Goal: Task Accomplishment & Management: Complete application form

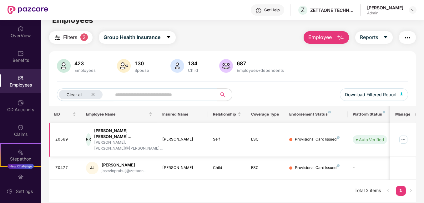
scroll to position [20, 0]
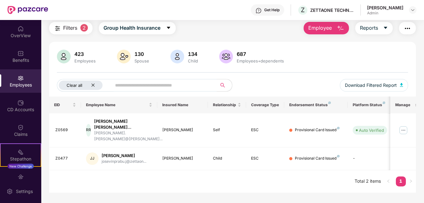
click at [94, 83] on icon "close" at bounding box center [93, 85] width 4 height 4
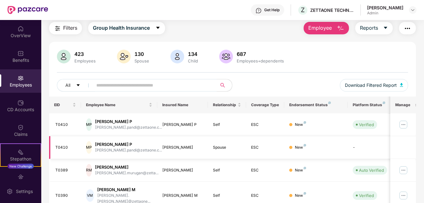
scroll to position [0, 0]
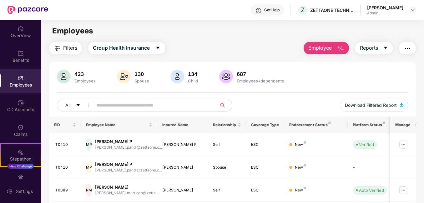
click at [117, 99] on span at bounding box center [153, 105] width 128 height 12
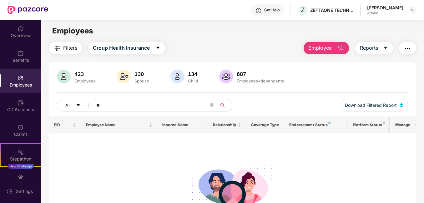
type input "*"
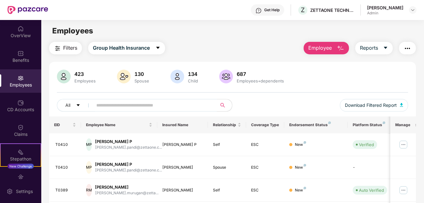
click at [339, 46] on img "button" at bounding box center [340, 48] width 7 height 7
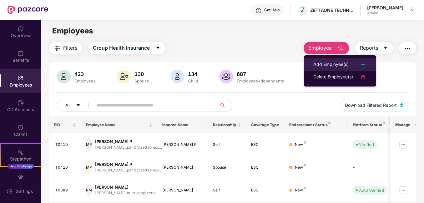
click at [342, 66] on div "Add Employee(s)" at bounding box center [330, 64] width 35 height 7
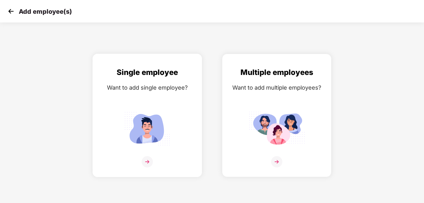
click at [147, 162] on img at bounding box center [147, 161] width 11 height 11
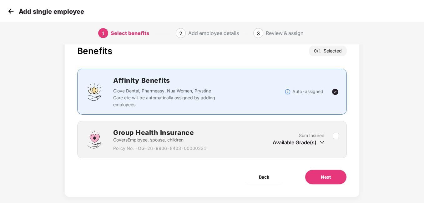
scroll to position [28, 0]
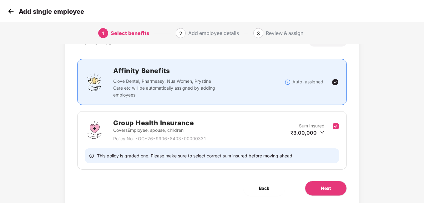
click at [312, 158] on div "This policy is graded one. Please make sure to select correct sum insured befor…" at bounding box center [212, 155] width 254 height 15
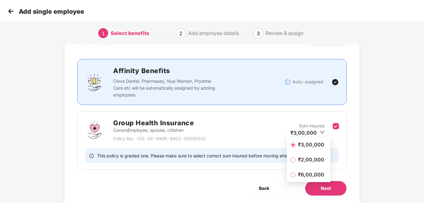
click at [321, 133] on icon "down" at bounding box center [322, 132] width 5 height 5
click at [302, 158] on span "₹2,00,000" at bounding box center [310, 159] width 31 height 7
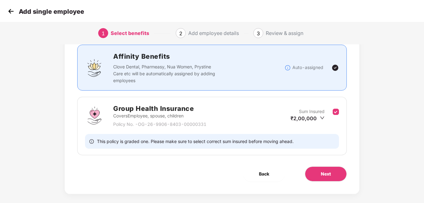
scroll to position [49, 0]
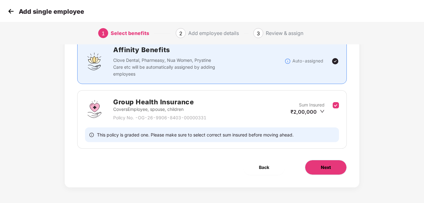
click at [332, 167] on button "Next" at bounding box center [326, 167] width 42 height 15
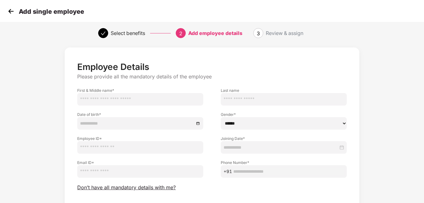
scroll to position [0, 0]
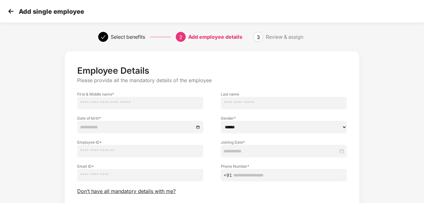
click at [122, 102] on input "text" at bounding box center [140, 103] width 126 height 12
click at [101, 105] on input "text" at bounding box center [140, 103] width 126 height 12
paste input "**********"
drag, startPoint x: 122, startPoint y: 103, endPoint x: 99, endPoint y: 101, distance: 23.8
click at [99, 101] on input "**********" at bounding box center [140, 103] width 126 height 12
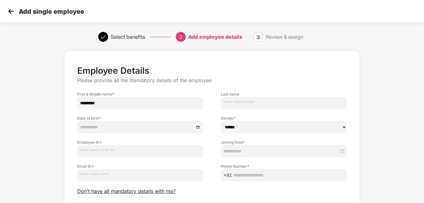
type input "********"
click at [229, 102] on input "text" at bounding box center [284, 103] width 126 height 12
paste input "********"
type input "********"
click at [167, 123] on div at bounding box center [140, 127] width 126 height 12
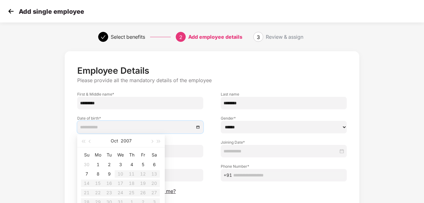
click at [307, 121] on select "****** **** ******" at bounding box center [284, 127] width 126 height 12
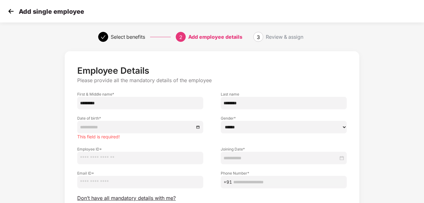
select select "******"
click at [221, 121] on select "****** **** ******" at bounding box center [284, 127] width 126 height 12
click at [199, 128] on div at bounding box center [140, 127] width 120 height 7
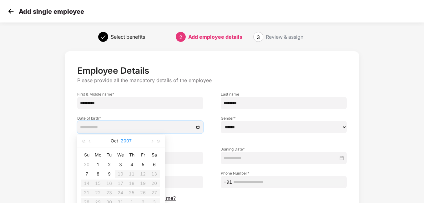
click at [128, 141] on button "2007" at bounding box center [126, 141] width 11 height 12
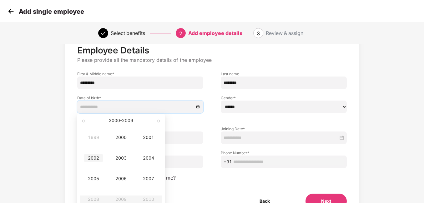
scroll to position [31, 0]
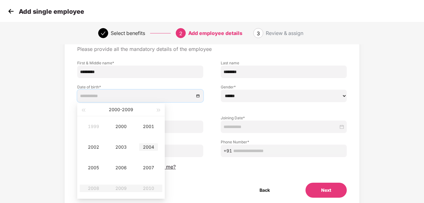
type input "**********"
click at [148, 144] on div "2004" at bounding box center [148, 146] width 19 height 7
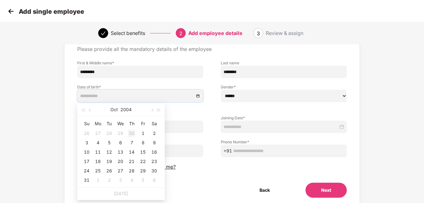
type input "**********"
click at [90, 112] on button "button" at bounding box center [90, 109] width 7 height 12
click at [152, 109] on span "button" at bounding box center [151, 110] width 3 height 3
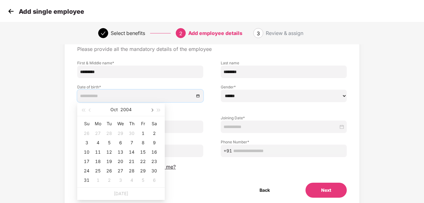
click at [152, 109] on span "button" at bounding box center [151, 110] width 3 height 3
type input "**********"
click at [97, 162] on div "22" at bounding box center [97, 161] width 7 height 7
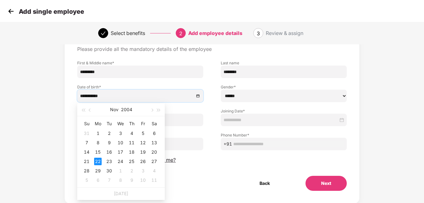
click at [203, 108] on div "Employee ID *" at bounding box center [139, 114] width 143 height 24
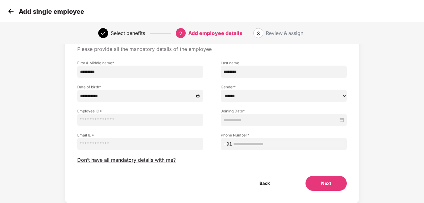
click at [128, 123] on input "text" at bounding box center [140, 120] width 126 height 12
click at [117, 145] on input "email" at bounding box center [140, 144] width 126 height 12
click at [103, 118] on input "text" at bounding box center [140, 120] width 126 height 12
paste input "*****"
type input "*****"
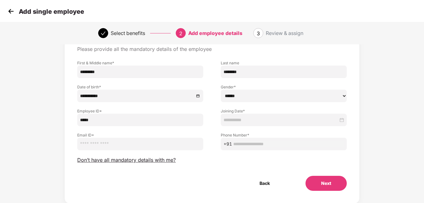
click at [95, 145] on input "email" at bounding box center [140, 144] width 126 height 12
paste input "**********"
type input "**********"
click at [262, 141] on input "text" at bounding box center [288, 144] width 111 height 7
paste input "**********"
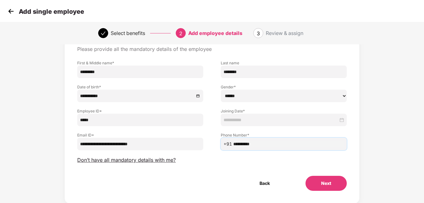
type input "**********"
click at [343, 122] on div at bounding box center [283, 120] width 120 height 7
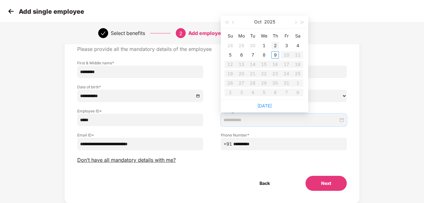
type input "**********"
click at [284, 45] on div "3" at bounding box center [285, 45] width 7 height 7
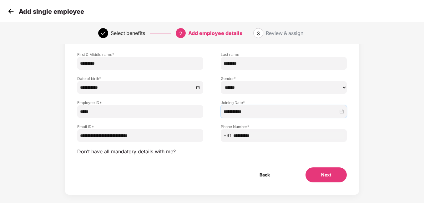
scroll to position [47, 0]
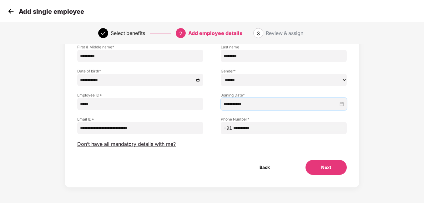
click at [328, 170] on button "Next" at bounding box center [325, 167] width 41 height 15
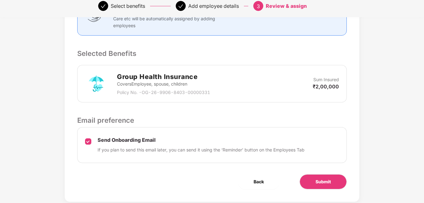
scroll to position [187, 0]
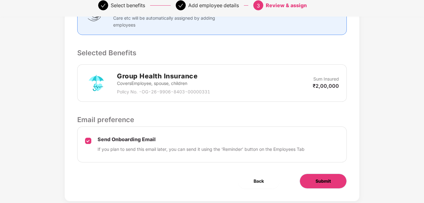
click at [319, 178] on span "Submit" at bounding box center [322, 181] width 15 height 7
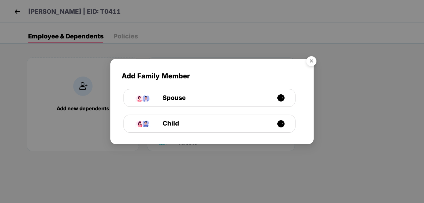
click at [310, 62] on img "Close" at bounding box center [310, 61] width 17 height 17
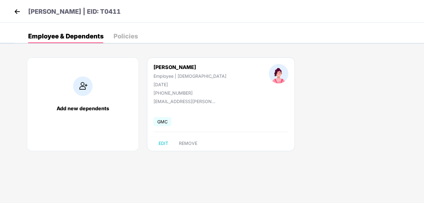
click at [14, 10] on img at bounding box center [16, 11] width 9 height 9
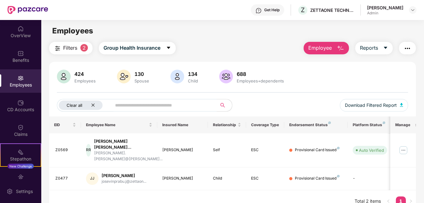
click at [92, 105] on icon "close" at bounding box center [93, 105] width 4 height 4
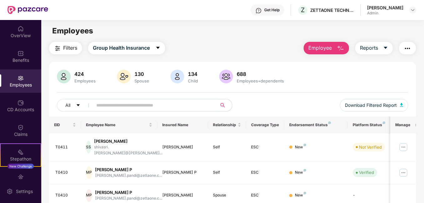
click at [340, 46] on img "button" at bounding box center [340, 48] width 7 height 7
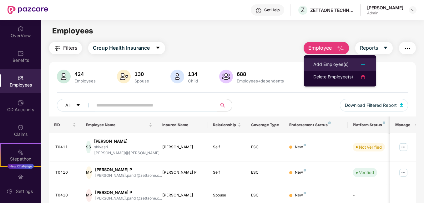
click at [363, 64] on img at bounding box center [362, 64] width 7 height 7
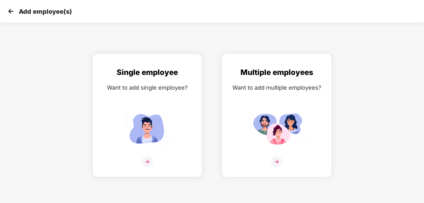
click at [275, 160] on img at bounding box center [276, 161] width 11 height 11
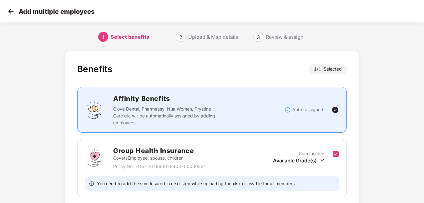
scroll to position [49, 0]
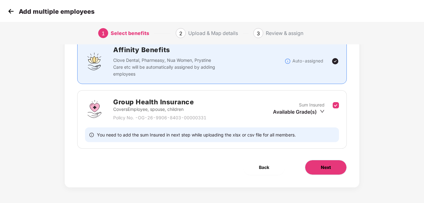
click at [316, 166] on button "Next" at bounding box center [326, 167] width 42 height 15
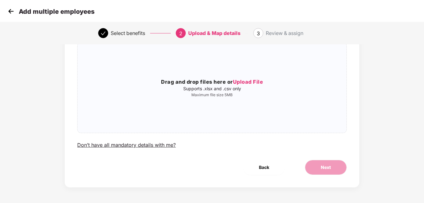
scroll to position [0, 0]
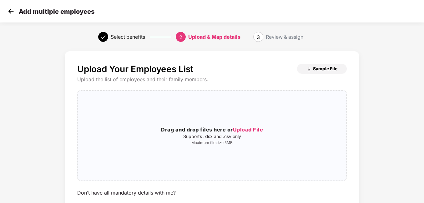
click at [315, 70] on span "Sample File" at bounding box center [325, 69] width 24 height 6
drag, startPoint x: 64, startPoint y: 44, endPoint x: 27, endPoint y: 27, distance: 40.3
click at [64, 44] on div "Select benefits 2 Upload & Map details 3 Review & assign" at bounding box center [212, 37] width 424 height 22
click at [10, 12] on img at bounding box center [10, 11] width 9 height 9
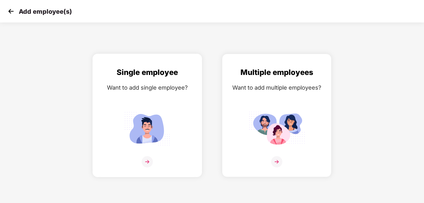
click at [143, 162] on img at bounding box center [147, 161] width 11 height 11
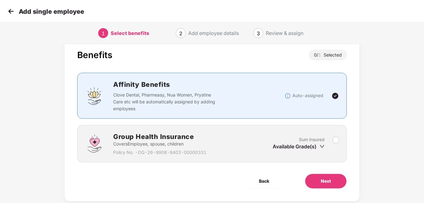
scroll to position [28, 0]
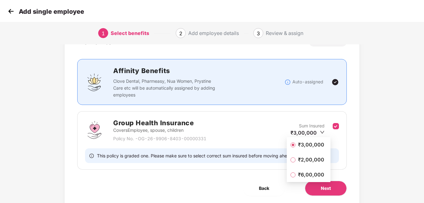
click at [299, 159] on span "₹2,00,000" at bounding box center [310, 159] width 31 height 7
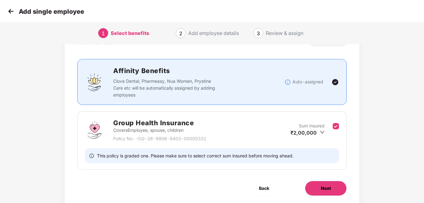
click at [322, 187] on span "Next" at bounding box center [326, 188] width 10 height 7
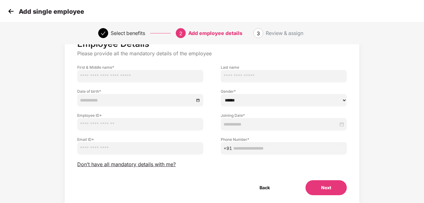
scroll to position [0, 0]
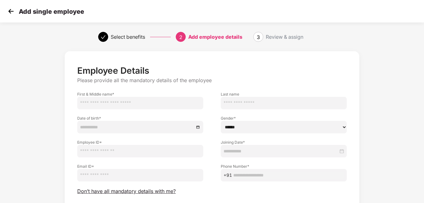
click at [9, 12] on img at bounding box center [10, 11] width 9 height 9
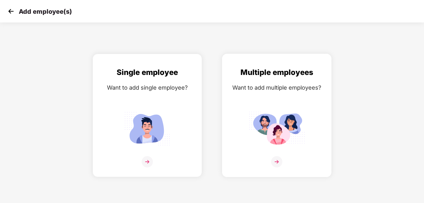
click at [275, 161] on img at bounding box center [276, 161] width 11 height 11
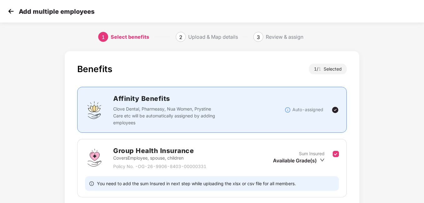
click at [11, 11] on img at bounding box center [10, 11] width 9 height 9
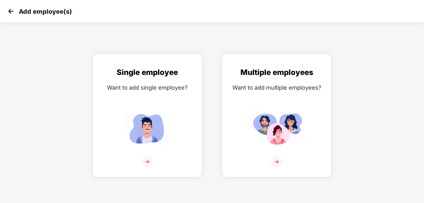
click at [12, 11] on img at bounding box center [10, 11] width 9 height 9
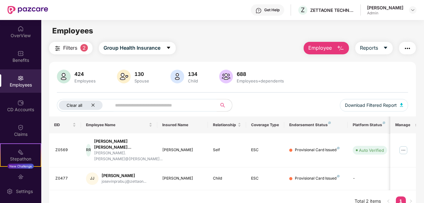
click at [90, 103] on div "Clear all" at bounding box center [81, 105] width 44 height 9
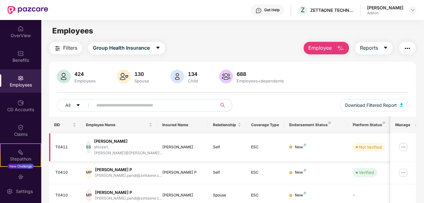
drag, startPoint x: 222, startPoint y: 144, endPoint x: 206, endPoint y: 145, distance: 15.4
click at [206, 145] on tr "T0411 SS Shivasri [PERSON_NAME].[PERSON_NAME]@[PERSON_NAME]... [PERSON_NAME] Se…" at bounding box center [252, 147] width 406 height 28
copy tr "Self"
click at [338, 47] on img "button" at bounding box center [340, 48] width 7 height 7
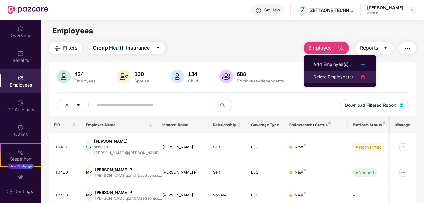
click at [330, 79] on div "Delete Employee(s)" at bounding box center [333, 76] width 40 height 7
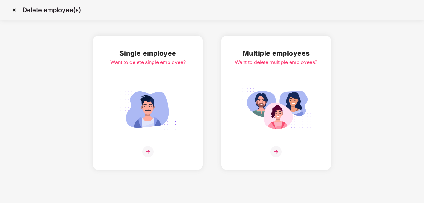
click at [14, 10] on img at bounding box center [14, 10] width 10 height 10
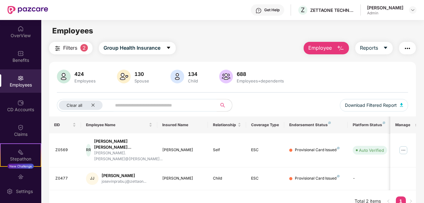
click at [338, 47] on img "button" at bounding box center [340, 48] width 7 height 7
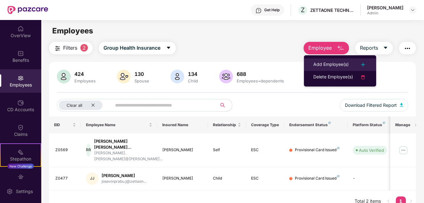
click at [338, 61] on div "Add Employee(s)" at bounding box center [330, 64] width 35 height 7
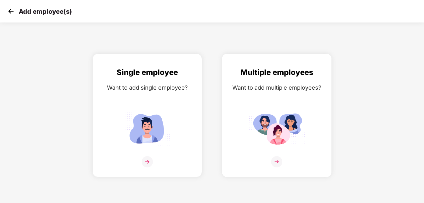
click at [277, 164] on img at bounding box center [276, 161] width 11 height 11
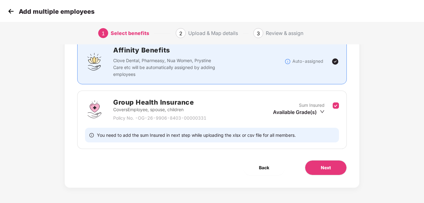
scroll to position [49, 0]
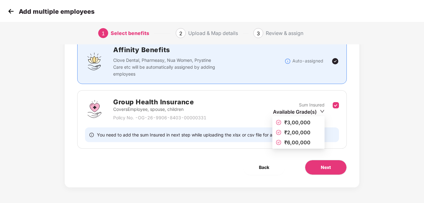
click at [296, 133] on span "₹2,00,000" at bounding box center [297, 132] width 26 height 6
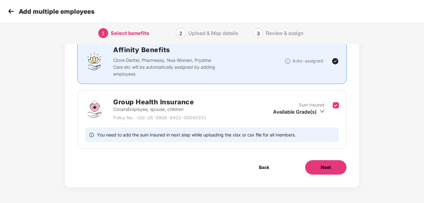
click at [326, 166] on span "Next" at bounding box center [326, 167] width 10 height 7
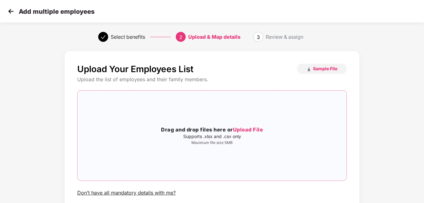
click at [254, 130] on span "Upload File" at bounding box center [248, 130] width 30 height 6
click at [244, 130] on span "Upload File" at bounding box center [248, 130] width 30 height 6
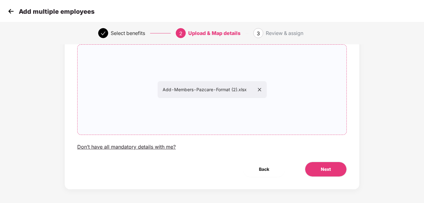
scroll to position [48, 0]
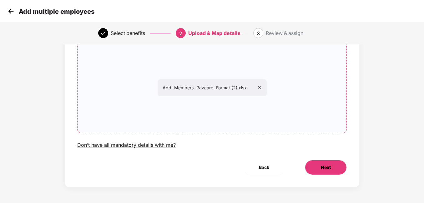
click at [326, 168] on span "Next" at bounding box center [326, 167] width 10 height 7
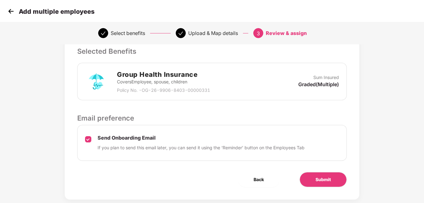
scroll to position [152, 0]
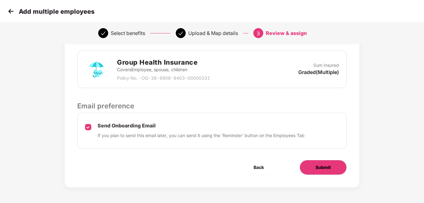
click at [314, 167] on button "Submit" at bounding box center [322, 167] width 47 height 15
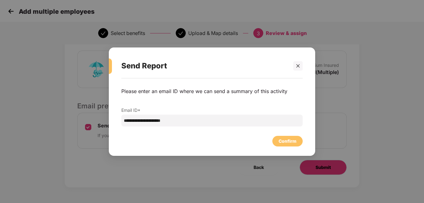
scroll to position [0, 0]
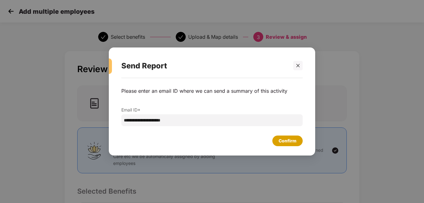
click at [288, 144] on div "Confirm" at bounding box center [287, 140] width 18 height 7
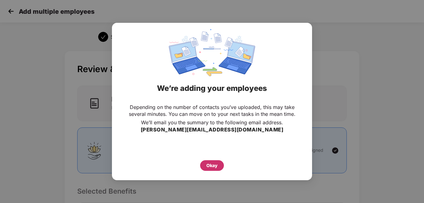
click at [203, 166] on div "Okay" at bounding box center [212, 165] width 24 height 11
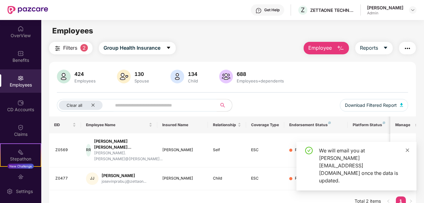
click at [409, 152] on icon "close" at bounding box center [407, 150] width 4 height 4
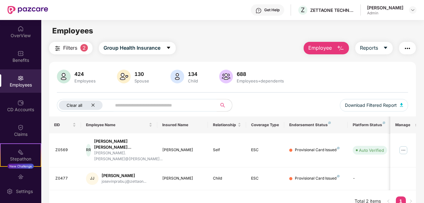
click at [92, 104] on icon "close" at bounding box center [93, 105] width 3 height 3
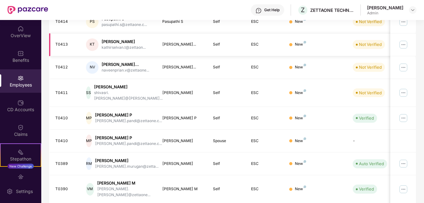
scroll to position [186, 0]
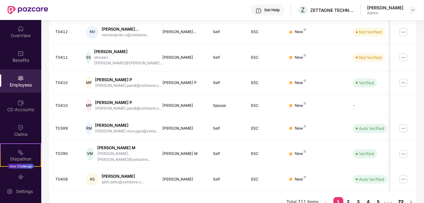
click at [397, 197] on link "72" at bounding box center [401, 201] width 10 height 9
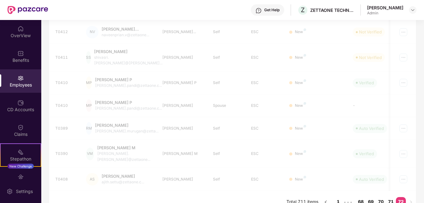
scroll to position [20, 0]
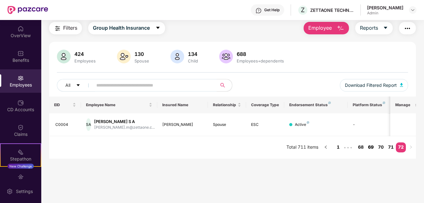
click at [371, 147] on link "69" at bounding box center [371, 146] width 10 height 9
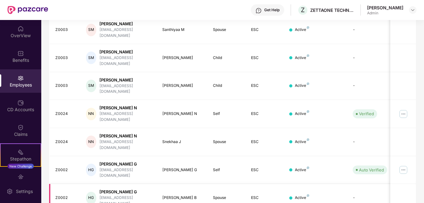
scroll to position [181, 0]
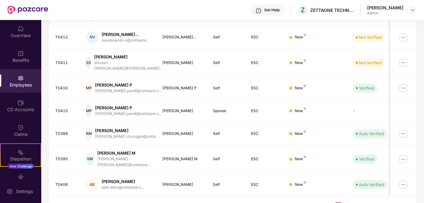
click at [378, 202] on link "5" at bounding box center [378, 206] width 10 height 9
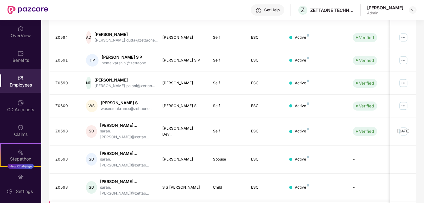
scroll to position [202, 0]
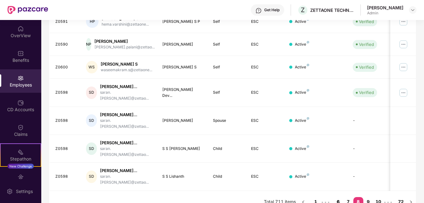
click at [340, 197] on link "6" at bounding box center [338, 201] width 10 height 9
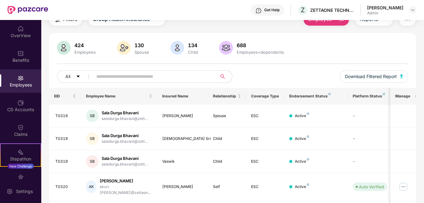
scroll to position [25, 0]
